Goal: Task Accomplishment & Management: Manage account settings

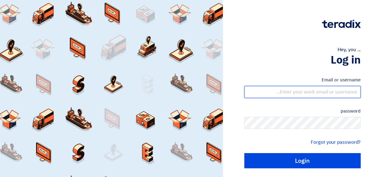
type input "[EMAIL_ADDRESS][DOMAIN_NAME]"
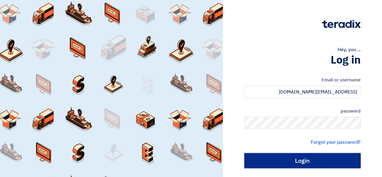
click at [314, 164] on input "Login" at bounding box center [302, 160] width 116 height 15
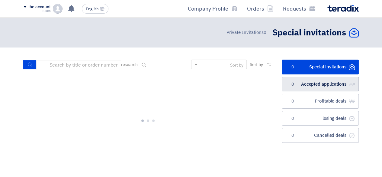
click at [341, 77] on link "الطلبات المقبولة Accepted applications 0" at bounding box center [320, 84] width 77 height 15
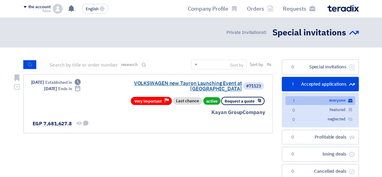
click at [201, 85] on font "VOLKSWAGEN new Tayron Launching Event at Azha" at bounding box center [188, 85] width 108 height 13
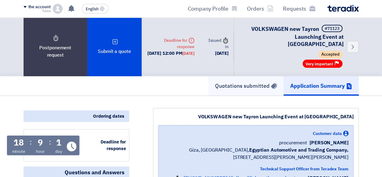
click at [260, 81] on font "Quotations submitted" at bounding box center [242, 85] width 55 height 8
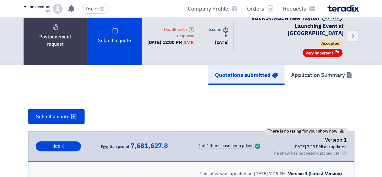
scroll to position [114, 0]
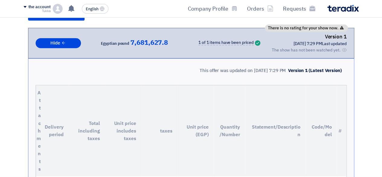
click at [321, 47] on font "The show has not been watched yet." at bounding box center [306, 50] width 69 height 6
drag, startPoint x: 328, startPoint y: 34, endPoint x: 343, endPoint y: 39, distance: 15.7
click at [343, 39] on div "Version 1 Last updated 4 Sep 2025, 7:29 PM Offer is Seen The show has not been …" at bounding box center [309, 43] width 75 height 21
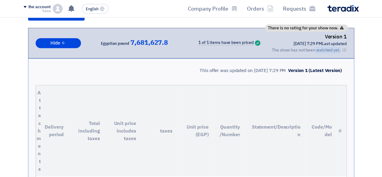
click at [343, 47] on div "Offer is Seen The show has not been watched yet." at bounding box center [309, 50] width 75 height 6
click at [344, 48] on use at bounding box center [344, 50] width 5 height 4
click at [351, 47] on div "There is no rating for your show now. Version 1 Last updated 4 Sep 2025, 7:29 P…" at bounding box center [191, 43] width 326 height 31
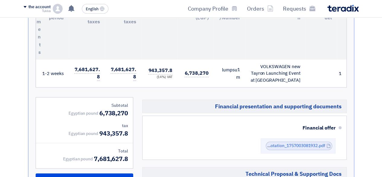
scroll to position [237, 0]
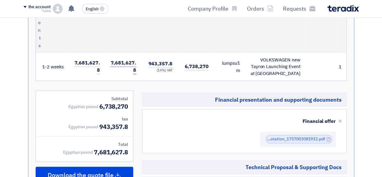
drag, startPoint x: 113, startPoint y: 55, endPoint x: 135, endPoint y: 65, distance: 23.5
click at [135, 65] on font "7,681,627.8" at bounding box center [122, 66] width 25 height 14
drag, startPoint x: 112, startPoint y: 54, endPoint x: 136, endPoint y: 67, distance: 27.1
click at [136, 67] on font "7,681,627.8" at bounding box center [122, 66] width 25 height 14
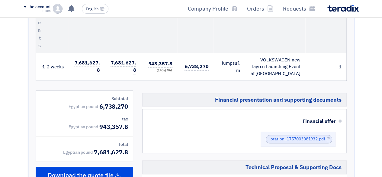
drag, startPoint x: 136, startPoint y: 67, endPoint x: 112, endPoint y: 56, distance: 26.2
click at [112, 59] on font "7,681,627.8" at bounding box center [122, 66] width 25 height 14
drag, startPoint x: 112, startPoint y: 56, endPoint x: 130, endPoint y: 61, distance: 18.8
click at [130, 61] on td "7,681,627.8" at bounding box center [123, 67] width 36 height 28
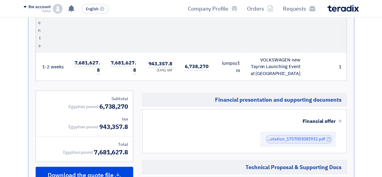
click at [130, 61] on td "7,681,627.8" at bounding box center [123, 67] width 36 height 28
drag, startPoint x: 100, startPoint y: 101, endPoint x: 129, endPoint y: 103, distance: 29.0
click at [129, 103] on div "Subtotal Egyptian pound 6,738,270 tax Egyptian pound 943,357.8 Total Egyptian p…" at bounding box center [84, 126] width 97 height 71
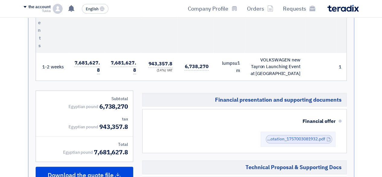
click at [95, 147] on font "7,681,627.8" at bounding box center [111, 151] width 34 height 9
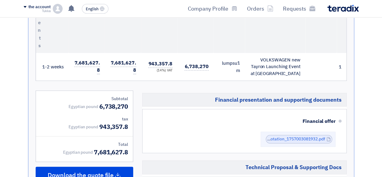
click at [95, 147] on font "7,681,627.8" at bounding box center [111, 151] width 34 height 9
click at [101, 122] on font "943,357.8" at bounding box center [113, 126] width 29 height 9
click at [102, 102] on font "6,738,270" at bounding box center [113, 106] width 29 height 9
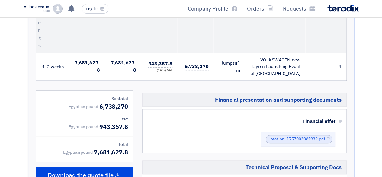
click at [102, 102] on font "6,738,270" at bounding box center [113, 106] width 29 height 9
click at [110, 116] on div "tax" at bounding box center [84, 119] width 87 height 6
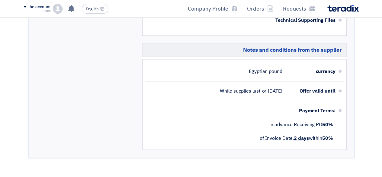
scroll to position [455, 0]
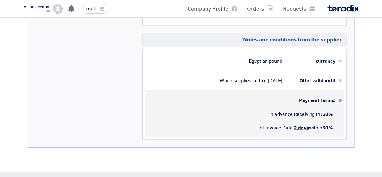
click at [298, 124] on font "2 days" at bounding box center [301, 127] width 15 height 7
click at [307, 128] on li "Payment Terms: 50% in advance Receiving PO 50% within 2 days of Invoice Date." at bounding box center [244, 114] width 199 height 46
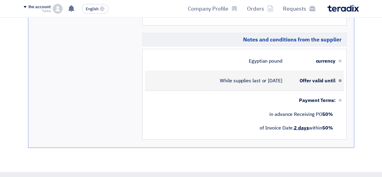
click at [282, 77] on font "15 Sep 2025" at bounding box center [275, 80] width 14 height 7
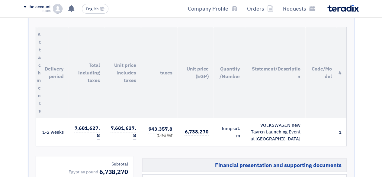
scroll to position [173, 0]
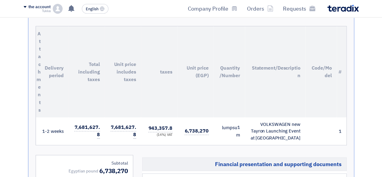
drag, startPoint x: 45, startPoint y: 60, endPoint x: 65, endPoint y: 67, distance: 22.0
click at [65, 67] on th "Delivery period" at bounding box center [52, 71] width 31 height 91
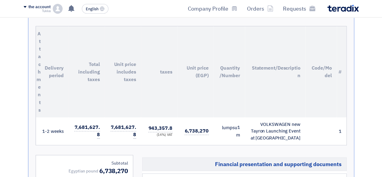
click at [65, 67] on th "Delivery period" at bounding box center [52, 71] width 31 height 91
click at [96, 70] on font "Total including taxes" at bounding box center [88, 71] width 21 height 22
drag, startPoint x: 99, startPoint y: 72, endPoint x: 79, endPoint y: 52, distance: 28.2
click at [79, 52] on th "Total including taxes" at bounding box center [87, 71] width 36 height 91
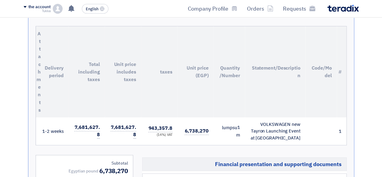
drag, startPoint x: 89, startPoint y: 57, endPoint x: 102, endPoint y: 71, distance: 19.5
click at [102, 71] on th "Total including taxes" at bounding box center [87, 71] width 36 height 91
drag, startPoint x: 88, startPoint y: 74, endPoint x: 102, endPoint y: 56, distance: 22.7
click at [102, 56] on th "Total including taxes" at bounding box center [87, 71] width 36 height 91
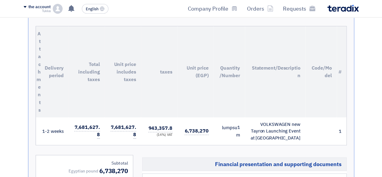
click at [122, 71] on th "Unit price includes taxes" at bounding box center [123, 71] width 36 height 91
drag, startPoint x: 122, startPoint y: 71, endPoint x: 140, endPoint y: 56, distance: 24.0
click at [140, 56] on th "Unit price includes taxes" at bounding box center [123, 71] width 36 height 91
click at [167, 68] on font "taxes" at bounding box center [166, 71] width 12 height 7
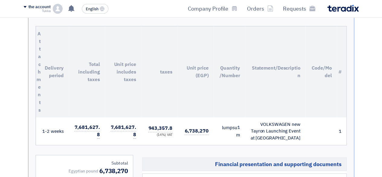
click at [167, 68] on font "taxes" at bounding box center [166, 71] width 12 height 7
click at [192, 65] on th "Unit price (EGP)" at bounding box center [195, 71] width 36 height 91
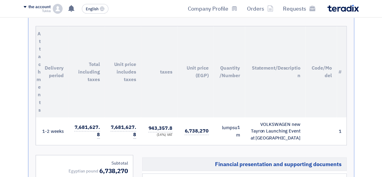
click at [192, 65] on th "Unit price (EGP)" at bounding box center [195, 71] width 36 height 91
click at [219, 78] on th "Quantity/Number" at bounding box center [228, 71] width 31 height 91
click at [226, 64] on font "Quantity/Number" at bounding box center [229, 71] width 20 height 15
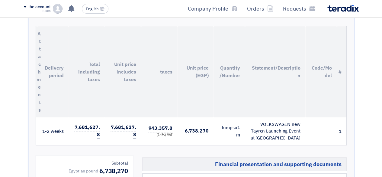
click at [226, 64] on font "Quantity/Number" at bounding box center [229, 71] width 20 height 15
click at [264, 72] on th "Statement/Description" at bounding box center [275, 71] width 60 height 91
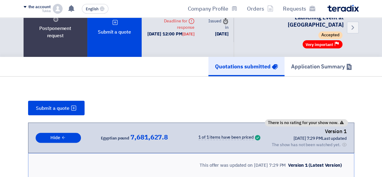
scroll to position [0, 0]
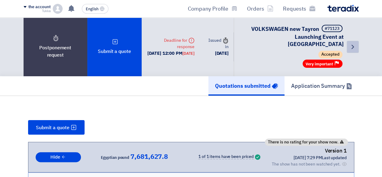
click at [356, 41] on link "Back" at bounding box center [353, 47] width 12 height 12
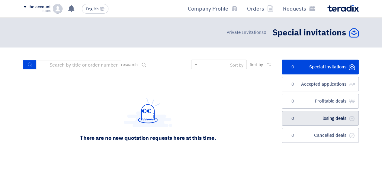
click at [335, 115] on font "losing deals" at bounding box center [334, 118] width 24 height 7
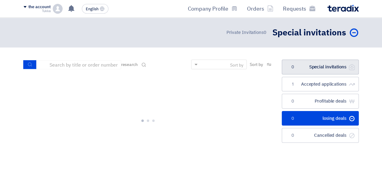
click at [335, 64] on font "Special invitations" at bounding box center [327, 66] width 37 height 7
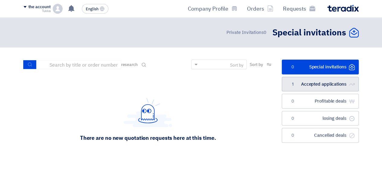
click at [334, 87] on link "الطلبات المقبولة Accepted applications 1" at bounding box center [320, 84] width 77 height 15
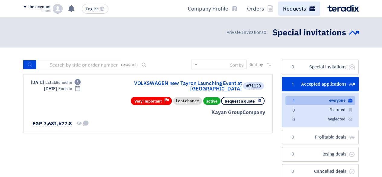
click at [292, 5] on font "Requests" at bounding box center [294, 9] width 23 height 8
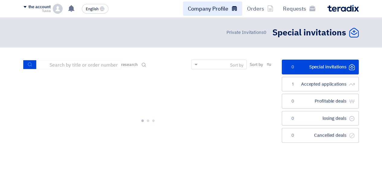
click at [219, 6] on font "Company Profile" at bounding box center [208, 9] width 40 height 8
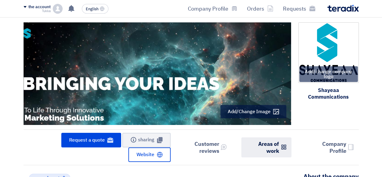
click at [262, 145] on font "Areas of work" at bounding box center [268, 146] width 21 height 15
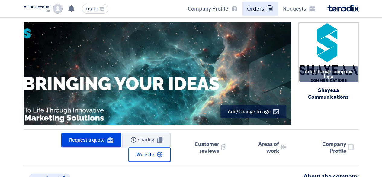
click at [260, 4] on link "Orders" at bounding box center [260, 9] width 36 height 14
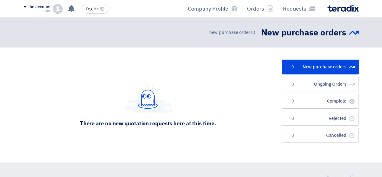
click at [339, 71] on link "أوامر شراء جديدة New purchase orders 0" at bounding box center [320, 66] width 77 height 15
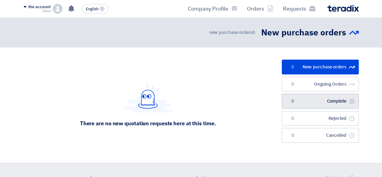
click at [345, 101] on font "Complete" at bounding box center [336, 100] width 19 height 7
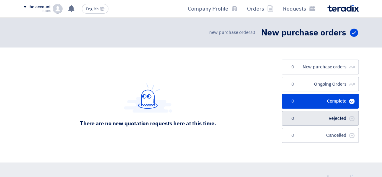
click at [340, 122] on link "Rejected Rejected 0" at bounding box center [320, 118] width 77 height 15
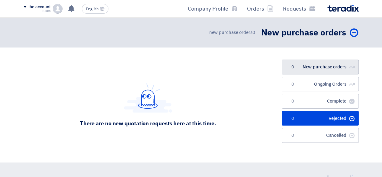
click at [330, 70] on link "أوامر شراء جديدة New purchase orders 0" at bounding box center [320, 66] width 77 height 15
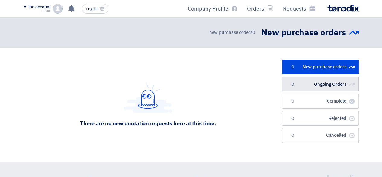
click at [335, 87] on link "Ongoing Orders Ongoing Orders 0" at bounding box center [320, 84] width 77 height 15
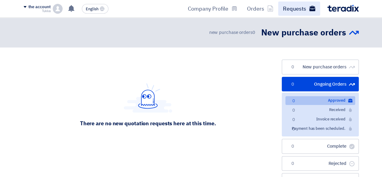
click at [302, 6] on font "Requests" at bounding box center [294, 9] width 23 height 8
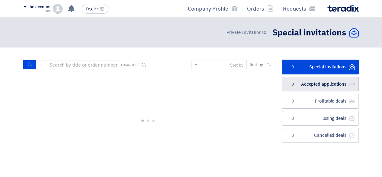
click at [316, 79] on link "الطلبات المقبولة Accepted applications 0" at bounding box center [320, 84] width 77 height 15
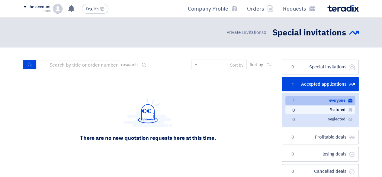
click at [334, 110] on font "Featured" at bounding box center [337, 110] width 16 height 6
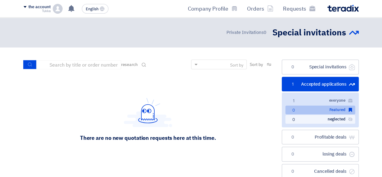
click at [333, 117] on font "neglected" at bounding box center [336, 119] width 18 height 6
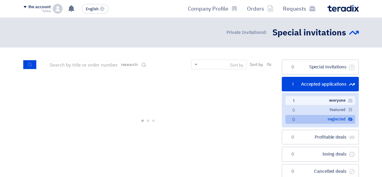
click at [336, 98] on font "everyone" at bounding box center [337, 100] width 16 height 6
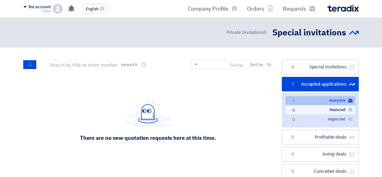
click at [338, 107] on font "Featured" at bounding box center [337, 110] width 16 height 6
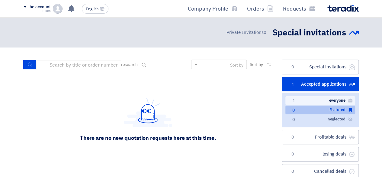
click at [334, 102] on font "everyone" at bounding box center [337, 100] width 16 height 6
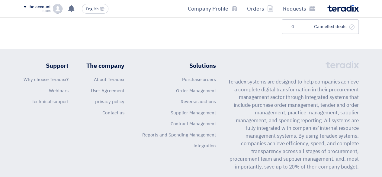
scroll to position [147, 0]
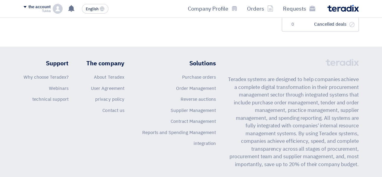
click at [235, 76] on font "Teradex systems are designed to help companies achieve a complete digital trans…" at bounding box center [293, 121] width 131 height 92
click at [196, 142] on font "integration" at bounding box center [204, 143] width 22 height 7
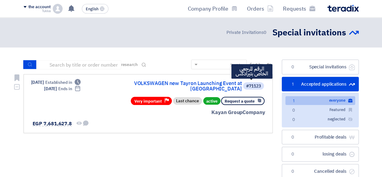
click at [255, 83] on font "#71123" at bounding box center [253, 86] width 15 height 6
click at [243, 86] on span "#71123" at bounding box center [253, 85] width 21 height 7
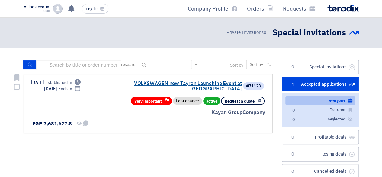
click at [235, 83] on font "VOLKSWAGEN new Tayron Launching Event at Azha" at bounding box center [188, 85] width 108 height 13
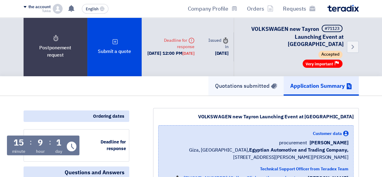
click at [243, 76] on link "Quotations submitted" at bounding box center [245, 85] width 75 height 19
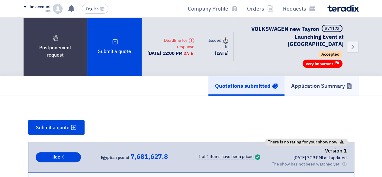
click at [303, 76] on link "Application Summary" at bounding box center [321, 85] width 74 height 19
